Goal: Task Accomplishment & Management: Manage account settings

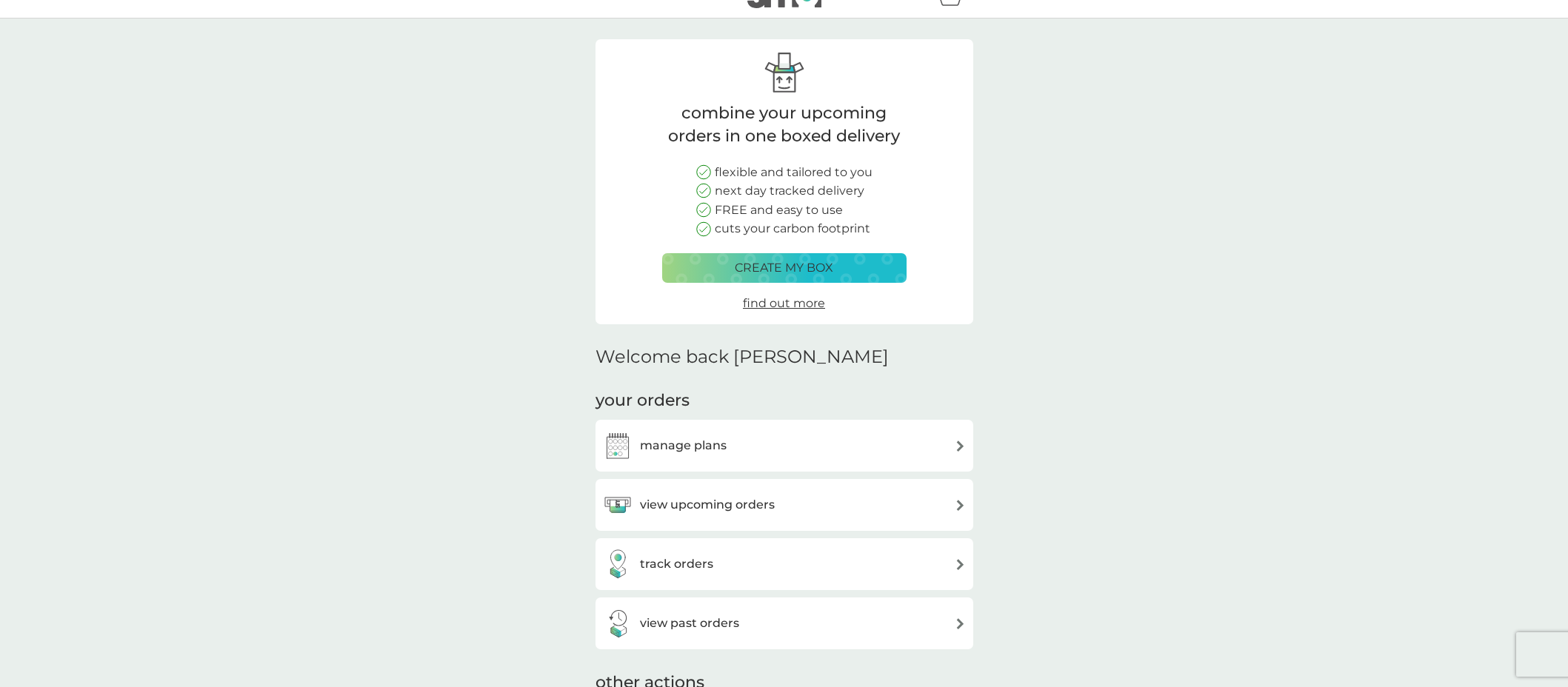
scroll to position [59, 0]
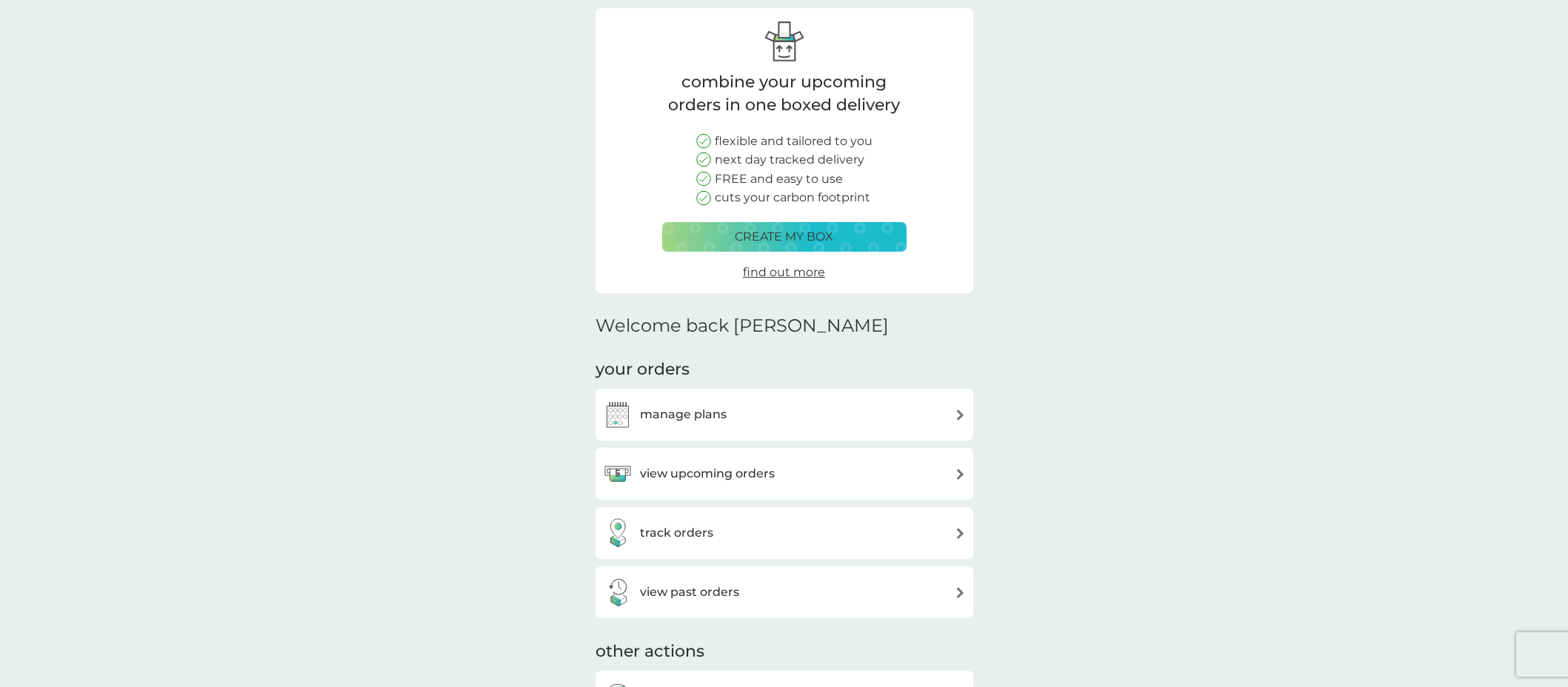
click at [811, 409] on div "manage plans" at bounding box center [784, 415] width 363 height 30
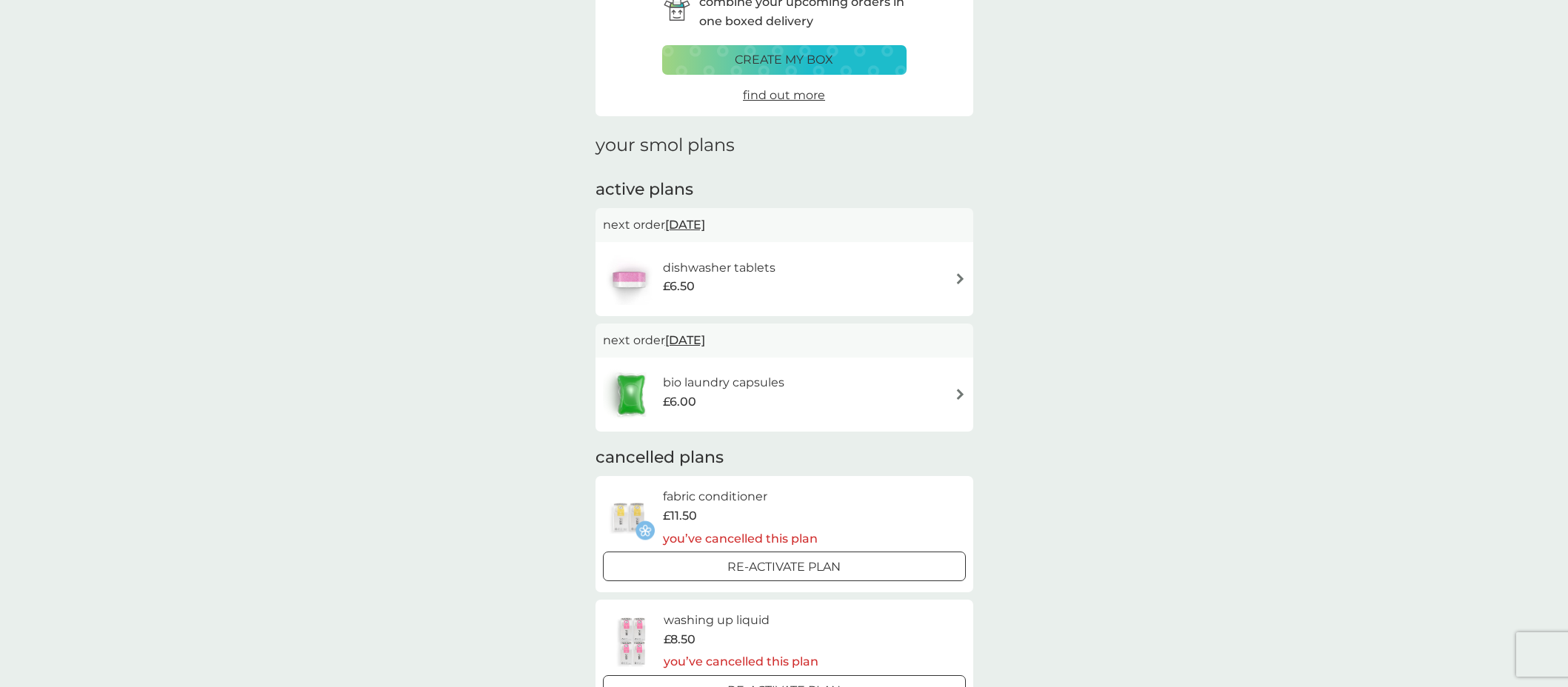
scroll to position [85, 0]
click at [831, 63] on p "create my box" at bounding box center [784, 60] width 99 height 19
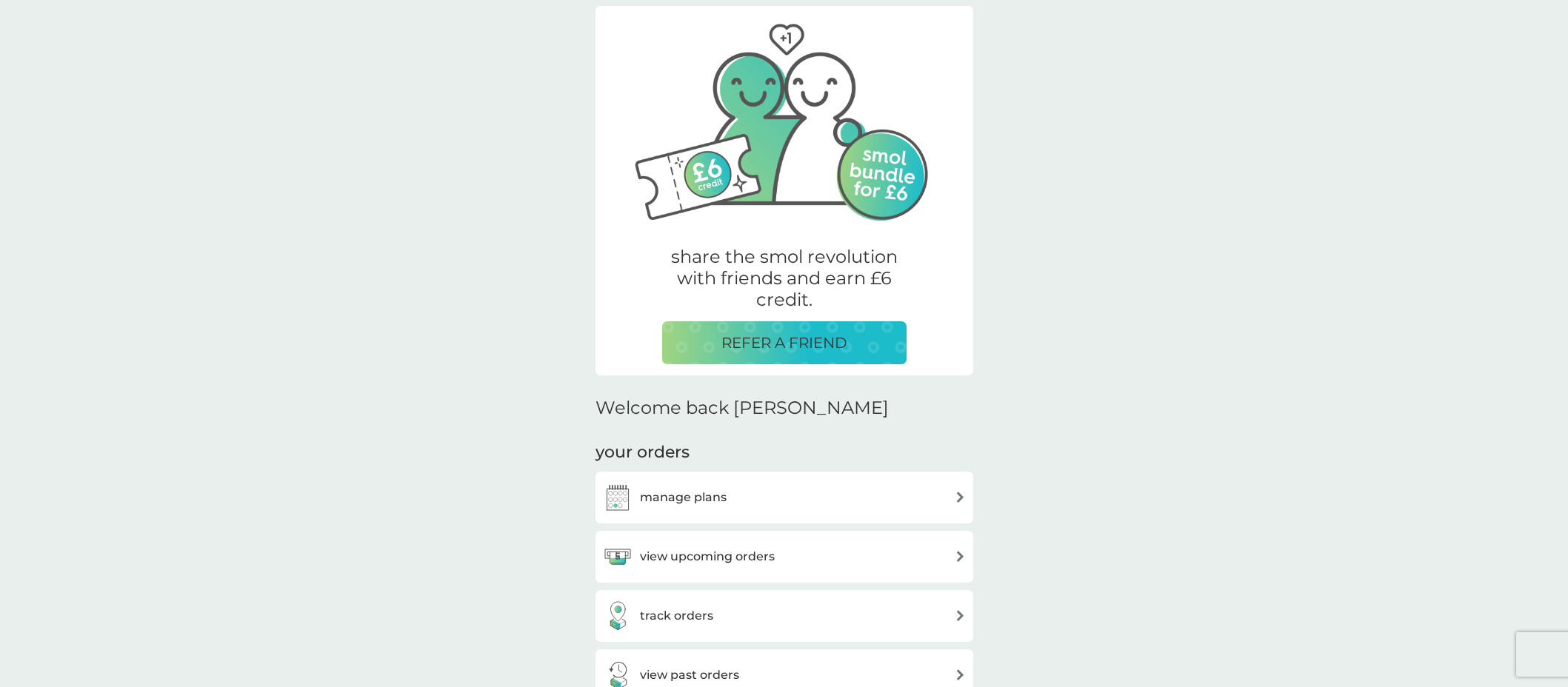
scroll to position [226, 0]
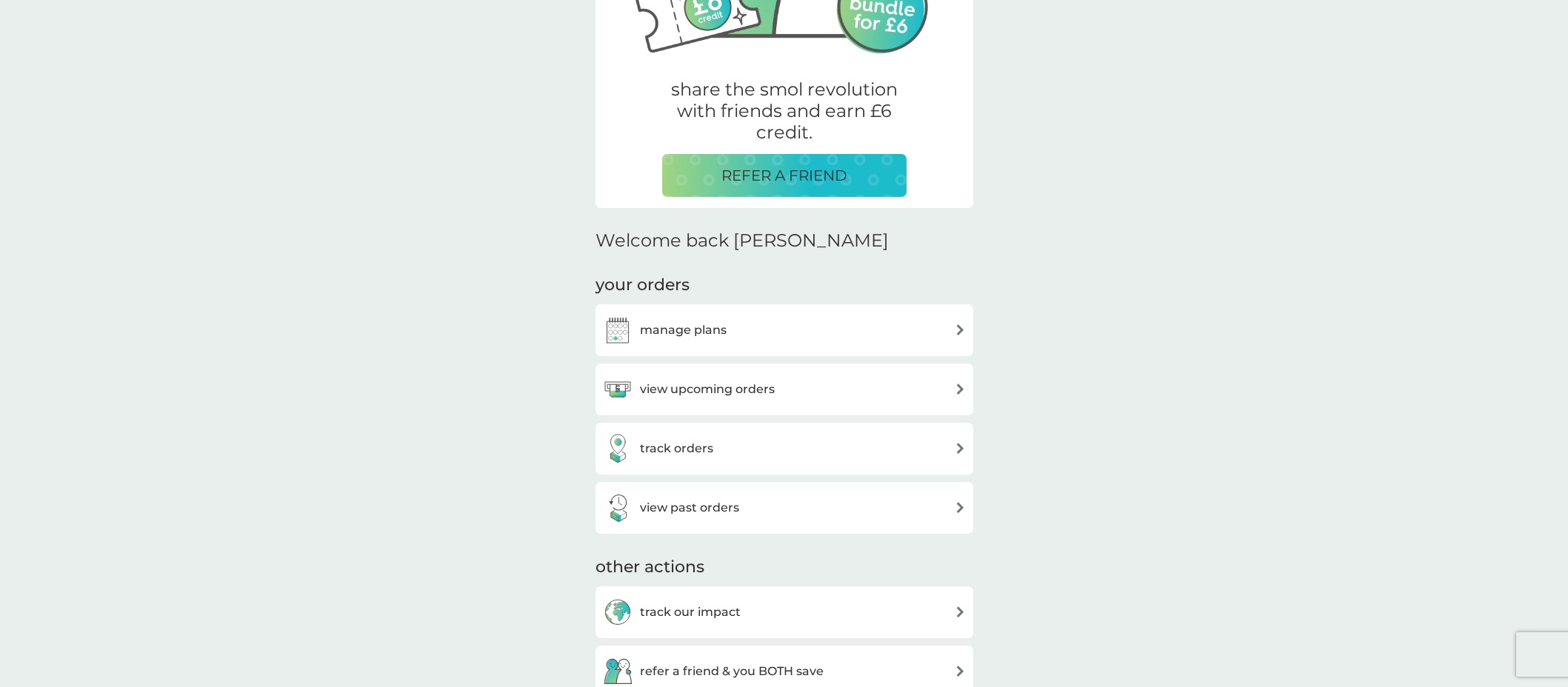
click at [743, 336] on div "manage plans" at bounding box center [784, 330] width 363 height 30
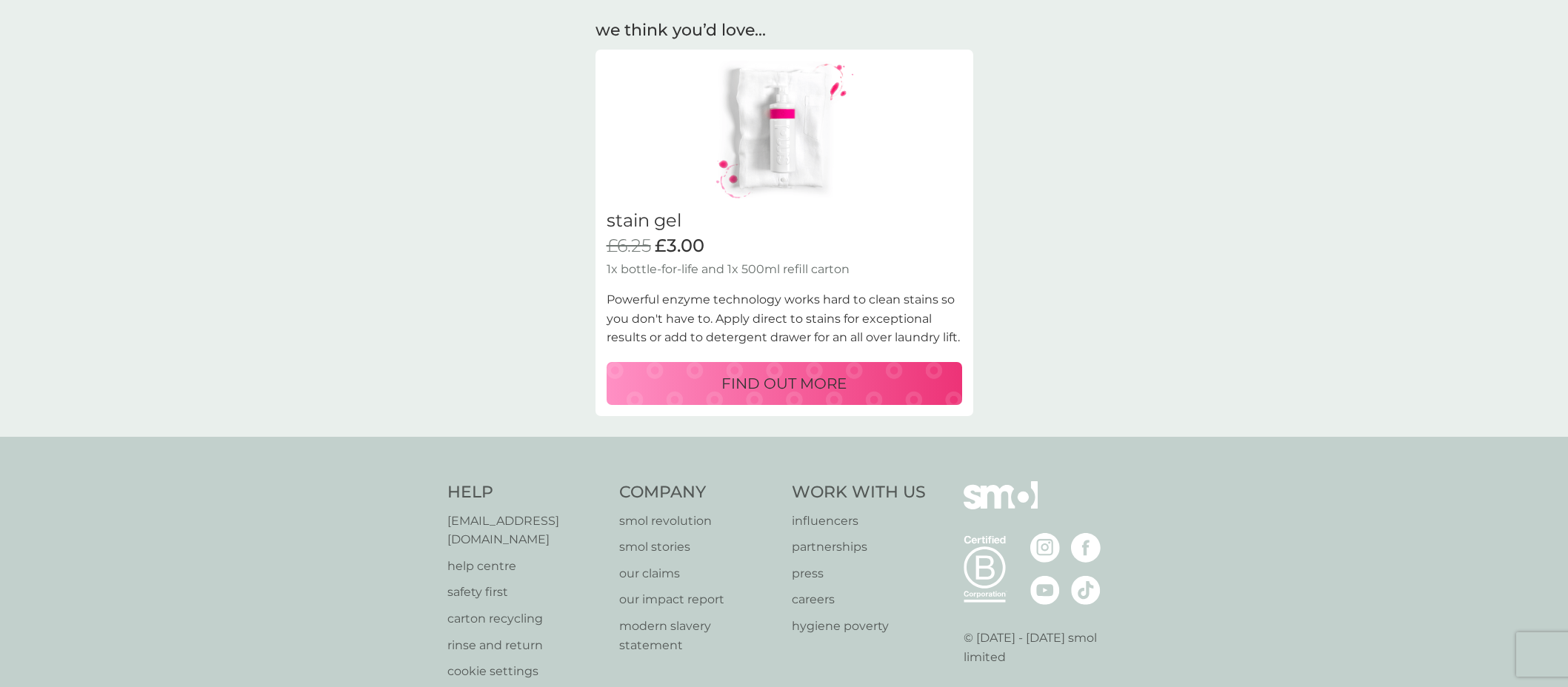
scroll to position [1265, 0]
